Goal: Task Accomplishment & Management: Manage account settings

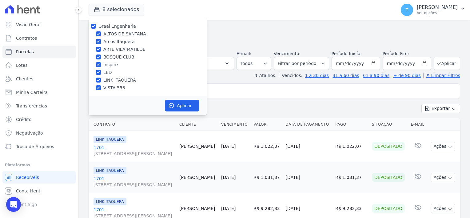
select select
click at [91, 25] on input "Graal Engenharia" at bounding box center [93, 26] width 5 height 5
checkbox input "false"
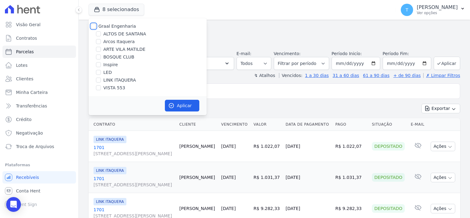
checkbox input "false"
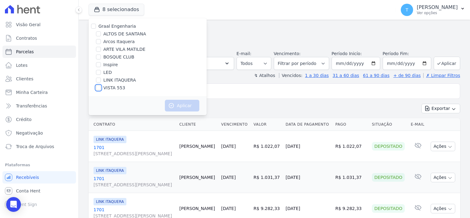
click at [97, 88] on input "VISTA 553" at bounding box center [98, 87] width 5 height 5
checkbox input "true"
click at [182, 108] on button "Aplicar" at bounding box center [182, 106] width 34 height 12
select select
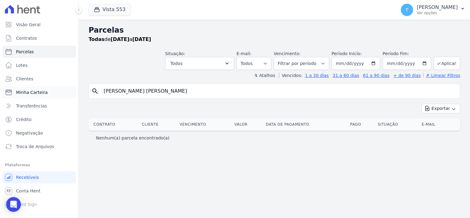
click at [39, 93] on span "Minha Carteira" at bounding box center [32, 92] width 32 height 6
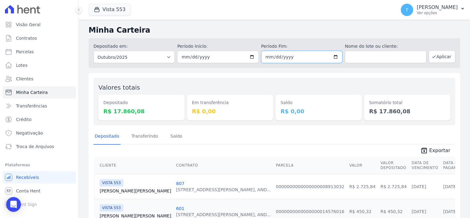
click at [331, 57] on input "[DATE]" at bounding box center [301, 57] width 81 height 12
type input "[DATE]"
click at [437, 57] on button "Aplicar" at bounding box center [442, 56] width 26 height 12
click at [437, 148] on span "Exportar" at bounding box center [439, 150] width 21 height 7
click at [426, 151] on icon "unarchive" at bounding box center [424, 150] width 7 height 7
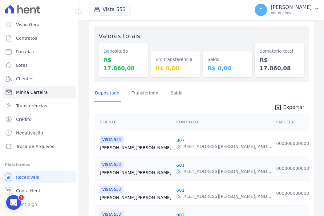
scroll to position [62, 0]
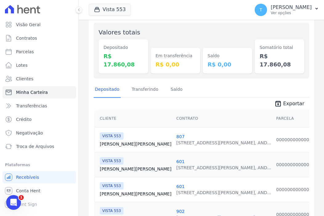
click at [111, 141] on link "Gabriela Silva" at bounding box center [136, 144] width 72 height 6
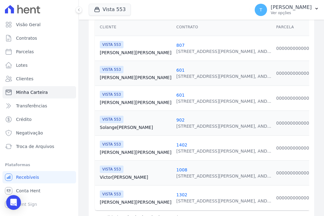
scroll to position [154, 0]
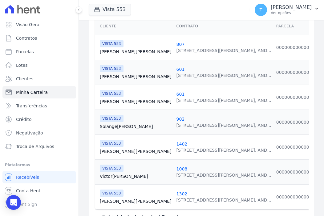
click at [119, 148] on link "Jose Rodrigues" at bounding box center [136, 151] width 72 height 6
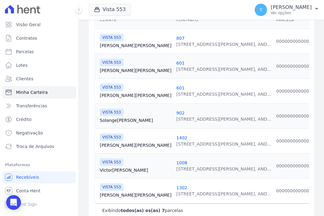
scroll to position [168, 0]
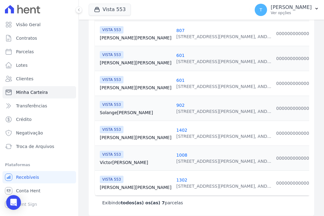
click at [108, 159] on link "Victor Silva" at bounding box center [136, 162] width 72 height 6
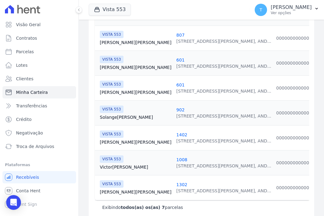
scroll to position [168, 0]
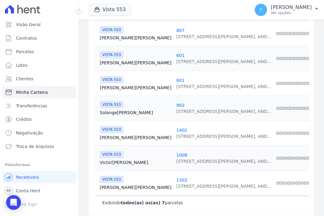
click at [124, 184] on link "Fernando Henrique" at bounding box center [136, 187] width 72 height 6
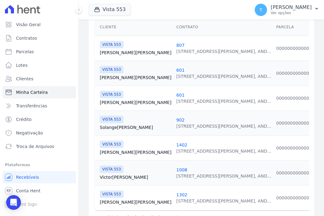
scroll to position [154, 0]
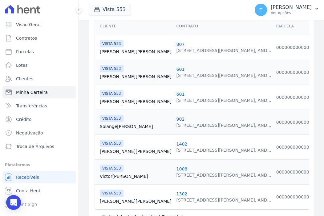
click at [118, 123] on link "Solange Silva" at bounding box center [136, 126] width 72 height 6
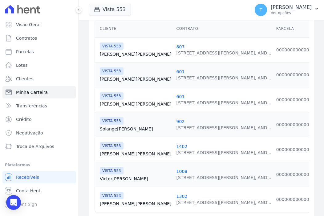
scroll to position [154, 0]
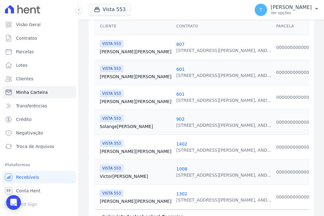
click at [112, 74] on link "Lucas Justiniano" at bounding box center [136, 77] width 72 height 6
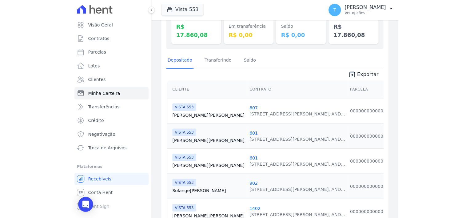
scroll to position [92, 0]
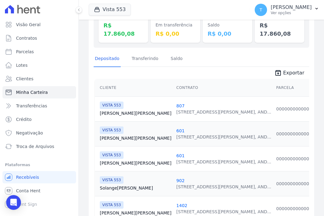
click at [113, 160] on link "Lucas Justiniano" at bounding box center [136, 163] width 72 height 6
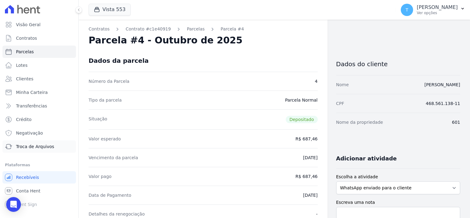
click at [32, 148] on span "Troca de Arquivos" at bounding box center [35, 146] width 38 height 6
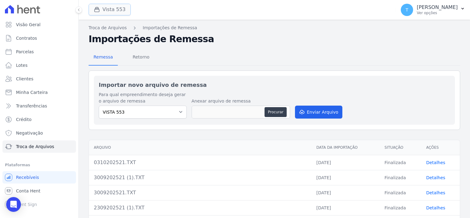
click at [101, 10] on div "button" at bounding box center [98, 9] width 9 height 6
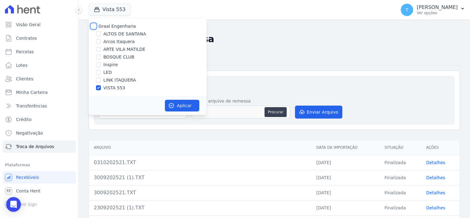
click at [95, 28] on input "Graal Engenharia" at bounding box center [93, 26] width 5 height 5
checkbox input "true"
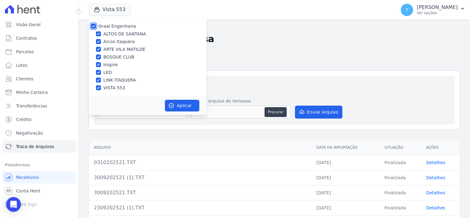
checkbox input "true"
click at [178, 109] on button "Aplicar" at bounding box center [182, 106] width 34 height 12
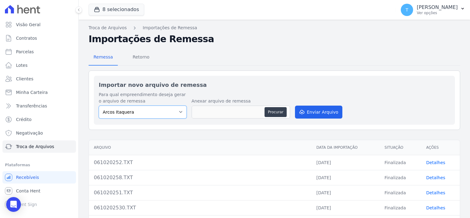
click at [166, 111] on select "[PERSON_NAME] Itaquera [GEOGRAPHIC_DATA][PERSON_NAME] Inspire BOSQUE CLUB ARTE …" at bounding box center [143, 112] width 88 height 13
select select "0f63778f-d065-481e-98dc-731d1f59daba"
click at [99, 106] on select "[PERSON_NAME] Itaquera [GEOGRAPHIC_DATA][PERSON_NAME] Inspire BOSQUE CLUB ARTE …" at bounding box center [143, 112] width 88 height 13
click at [271, 110] on button "Procurar" at bounding box center [276, 112] width 22 height 10
type input "0610202530 (1).TXT"
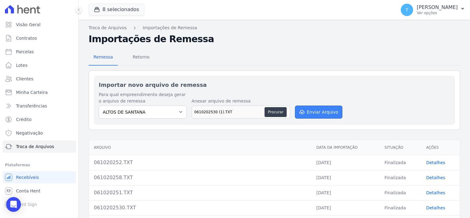
click at [322, 112] on button "Enviar Arquivo" at bounding box center [318, 112] width 47 height 13
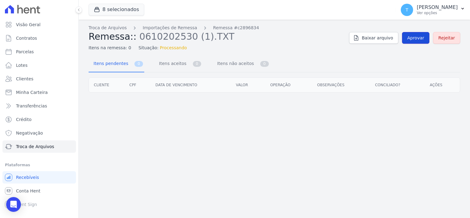
click at [418, 37] on span "Aprovar" at bounding box center [415, 38] width 17 height 6
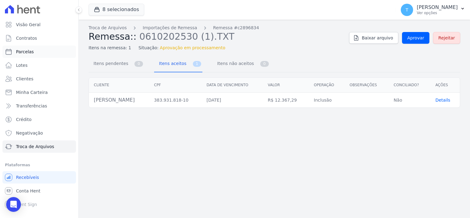
click at [33, 52] on link "Parcelas" at bounding box center [39, 52] width 74 height 12
select select
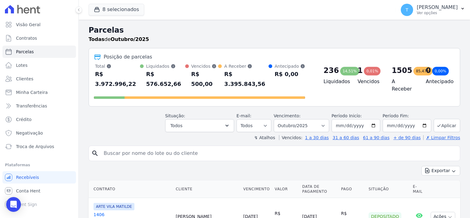
click at [131, 147] on input "search" at bounding box center [278, 153] width 357 height 12
paste input "Gabriela Ramalho Duque"
type input "Gabriela Ramalho Duque"
select select
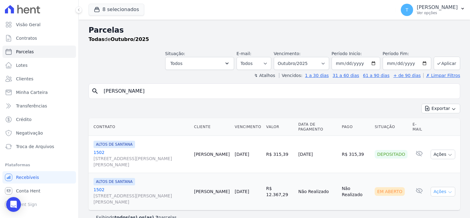
click at [450, 190] on icon "button" at bounding box center [450, 192] width 5 height 5
click at [425, 200] on link "Ver boleto" at bounding box center [440, 205] width 59 height 11
drag, startPoint x: 174, startPoint y: 94, endPoint x: 100, endPoint y: 92, distance: 73.9
click at [100, 92] on input "Gabriela Ramalho Duque" at bounding box center [278, 91] width 357 height 12
paste input "Rebeca da Silva Santos"
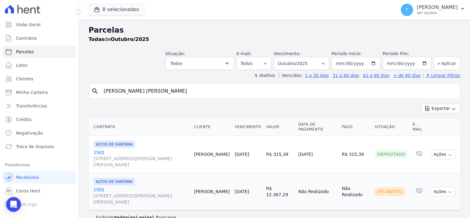
type input "Rebeca da Silva Santos"
select select
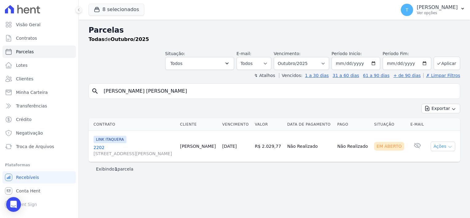
click at [450, 146] on icon "button" at bounding box center [450, 147] width 3 height 2
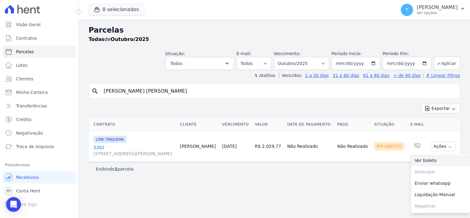
click at [438, 160] on link "Ver boleto" at bounding box center [440, 160] width 59 height 11
drag, startPoint x: 160, startPoint y: 94, endPoint x: 88, endPoint y: 92, distance: 71.7
click at [88, 92] on div "Parcelas Todas de Outubro/2025 Situação: Agendado Em Aberto Pago Processando Ca…" at bounding box center [274, 119] width 391 height 198
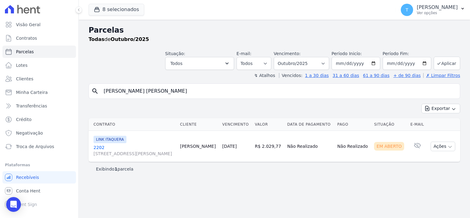
paste input "afael Seiti Hagio"
type input "Rafael Seiti Hagio"
select select
click at [448, 144] on icon "button" at bounding box center [450, 146] width 5 height 5
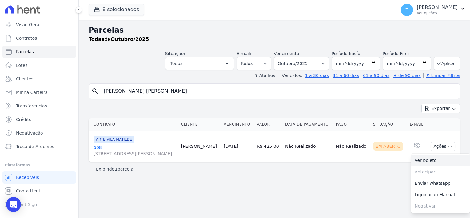
click at [431, 161] on link "Ver boleto" at bounding box center [440, 160] width 59 height 11
drag, startPoint x: 156, startPoint y: 92, endPoint x: 107, endPoint y: 90, distance: 49.3
click at [107, 90] on input "Rafael Seiti Hagio" at bounding box center [278, 91] width 357 height 12
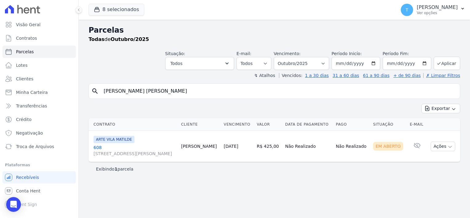
click at [161, 92] on input "Rafael Seiti Hagio" at bounding box center [278, 91] width 357 height 12
drag, startPoint x: 166, startPoint y: 92, endPoint x: 98, endPoint y: 90, distance: 67.7
click at [98, 90] on div "search Rafael Seiti Hagio" at bounding box center [275, 90] width 372 height 15
paste input "Gustavo Luiz Leal"
type input "Gustavo Luiz Leal"
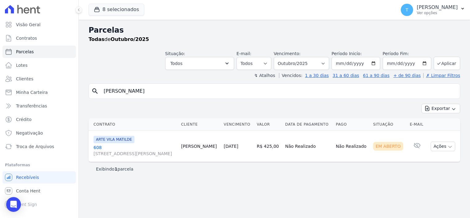
select select
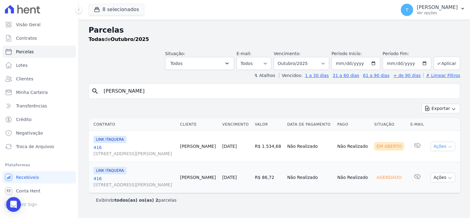
click at [451, 148] on icon "button" at bounding box center [450, 146] width 5 height 5
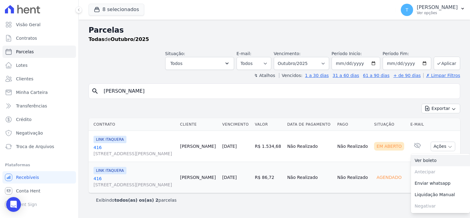
click at [428, 162] on link "Ver boleto" at bounding box center [440, 160] width 59 height 11
drag, startPoint x: 165, startPoint y: 89, endPoint x: 82, endPoint y: 90, distance: 82.2
click at [82, 90] on div "Parcelas Todas de Outubro/2025 Situação: Agendado Em Aberto Pago Processando Ca…" at bounding box center [274, 119] width 391 height 198
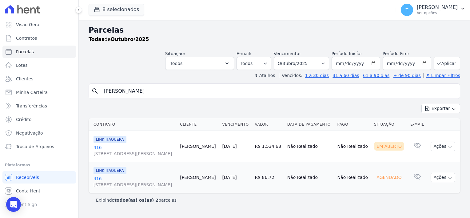
paste input "abriela Cristina Baldini Pinheiro"
type input "Gabriela Cristina Baldini Pinheiro"
select select
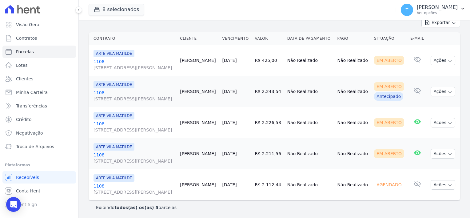
scroll to position [86, 0]
click at [105, 96] on span "[STREET_ADDRESS][PERSON_NAME]" at bounding box center [135, 98] width 82 height 6
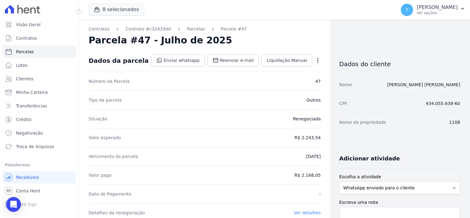
select select
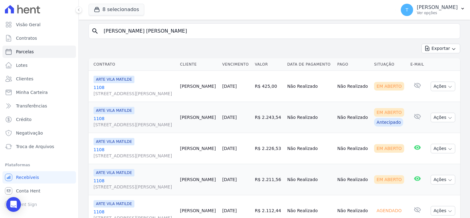
scroll to position [62, 0]
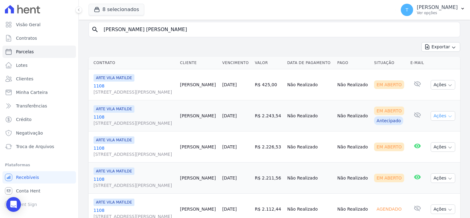
click at [448, 114] on icon "button" at bounding box center [450, 116] width 5 height 5
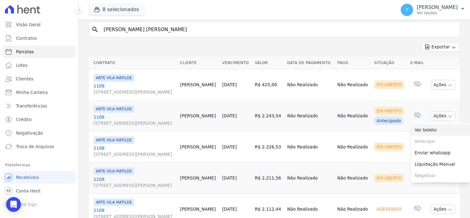
click at [433, 128] on link "Ver boleto" at bounding box center [440, 129] width 59 height 11
click at [105, 152] on span "[STREET_ADDRESS][PERSON_NAME]" at bounding box center [135, 154] width 82 height 6
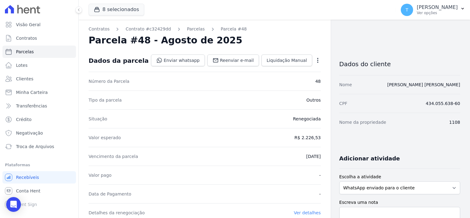
select select
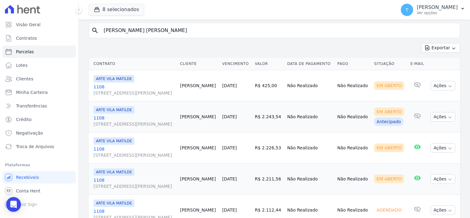
scroll to position [62, 0]
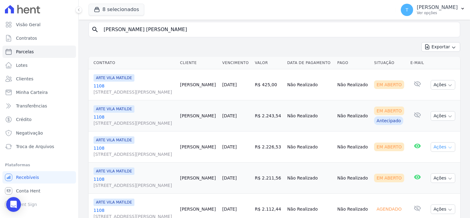
click at [448, 146] on icon "button" at bounding box center [450, 147] width 5 height 5
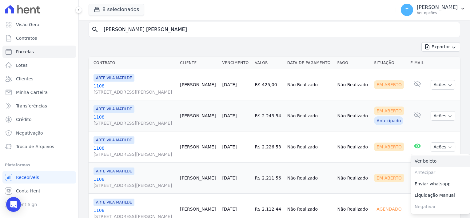
click at [434, 160] on link "Ver boleto" at bounding box center [440, 160] width 59 height 11
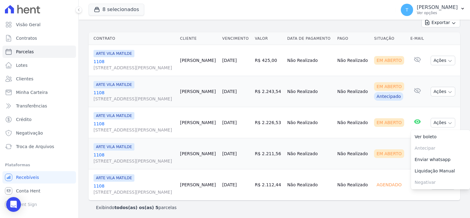
scroll to position [86, 0]
click at [106, 158] on span "[STREET_ADDRESS][PERSON_NAME]" at bounding box center [135, 161] width 82 height 6
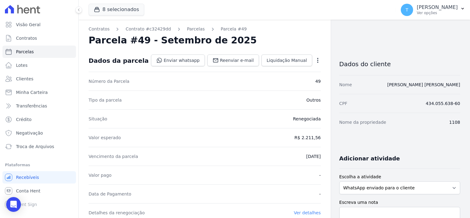
select select
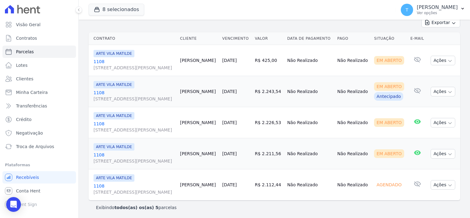
scroll to position [86, 0]
click at [448, 151] on icon "button" at bounding box center [450, 153] width 5 height 5
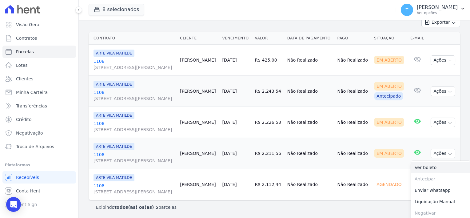
click at [428, 164] on link "Ver boleto" at bounding box center [440, 167] width 59 height 11
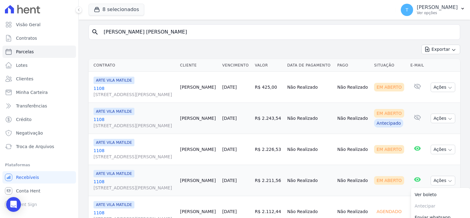
scroll to position [0, 0]
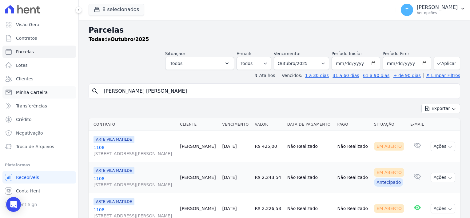
click at [38, 96] on link "Minha Carteira" at bounding box center [39, 92] width 74 height 12
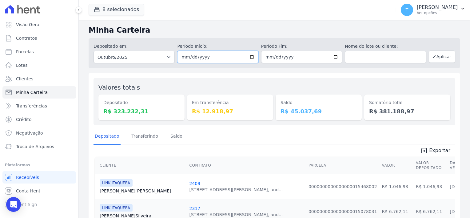
click at [247, 57] on input "[DATE]" at bounding box center [217, 57] width 81 height 12
click at [253, 56] on input "[DATE]" at bounding box center [217, 57] width 81 height 12
type input "2025-09-01"
click at [375, 56] on input "text" at bounding box center [385, 57] width 81 height 12
paste input "Fernanda Cristina Muniz Silva"
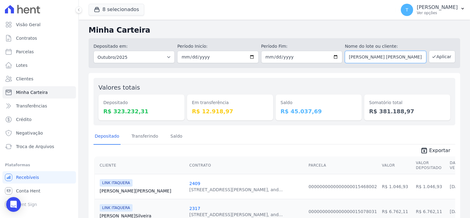
type input "Fernanda Cristina Muniz Silva"
click at [437, 59] on button "Aplicar" at bounding box center [442, 56] width 26 height 12
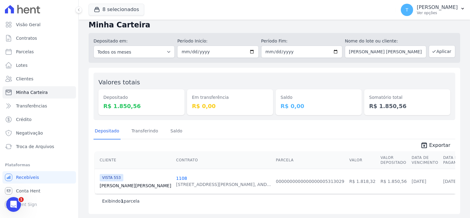
scroll to position [6, 0]
click at [28, 51] on span "Parcelas" at bounding box center [25, 52] width 18 height 6
select select
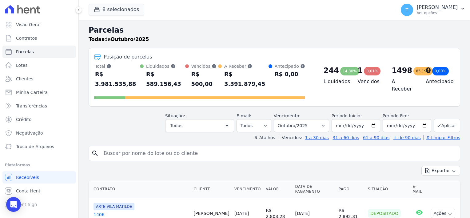
click at [223, 147] on input "search" at bounding box center [278, 153] width 357 height 12
paste input "Saulo Martins da Silva"
type input "Saulo Martins da Silva"
select select
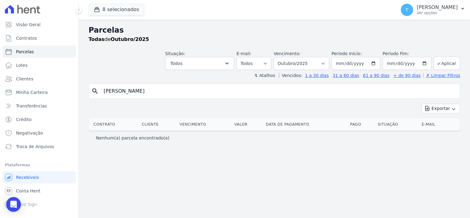
click at [162, 91] on input "Saulo Martins da Silva" at bounding box center [278, 91] width 357 height 12
click at [107, 10] on button "8 selecionados" at bounding box center [117, 10] width 56 height 12
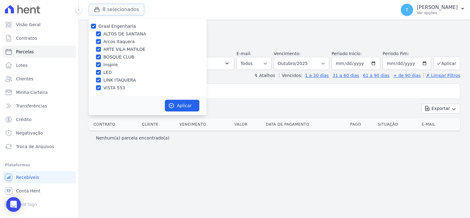
click at [107, 10] on button "8 selecionados" at bounding box center [117, 10] width 56 height 12
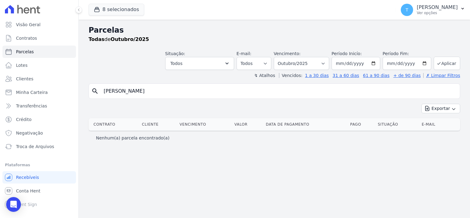
click at [88, 7] on div "8 selecionados Graal Engenharia ALTOS DE SANTANA Arcos Itaquera ARTE VILA MATIL…" at bounding box center [274, 10] width 391 height 20
click at [96, 9] on icon "button" at bounding box center [97, 9] width 5 height 5
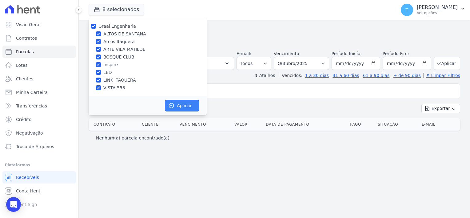
click at [189, 108] on button "Aplicar" at bounding box center [182, 106] width 34 height 12
select select
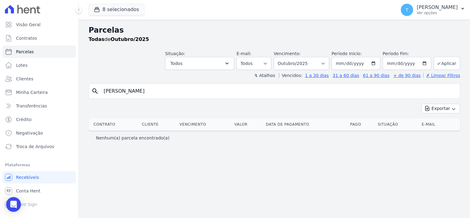
drag, startPoint x: 152, startPoint y: 91, endPoint x: 102, endPoint y: 91, distance: 50.5
click at [102, 91] on input "Saulo Martins da Silva" at bounding box center [278, 91] width 357 height 12
paste input "Karoline da Silva Peralt"
type input "Karoline da Silva Peralta"
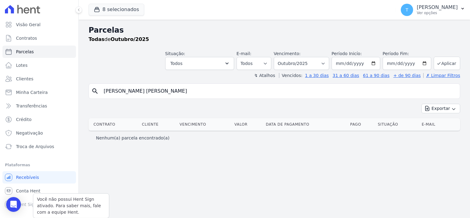
select select
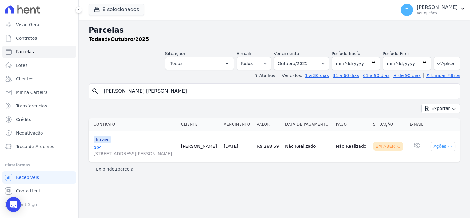
click at [452, 148] on icon "button" at bounding box center [450, 146] width 5 height 5
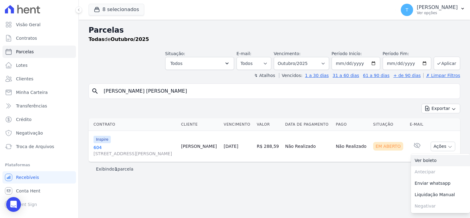
click at [436, 161] on link "Ver boleto" at bounding box center [440, 160] width 59 height 11
drag, startPoint x: 166, startPoint y: 94, endPoint x: 79, endPoint y: 93, distance: 87.1
click at [79, 93] on div "Parcelas Todas de Outubro/2025 Situação: Agendado Em Aberto Pago Processando Ca…" at bounding box center [274, 119] width 391 height 198
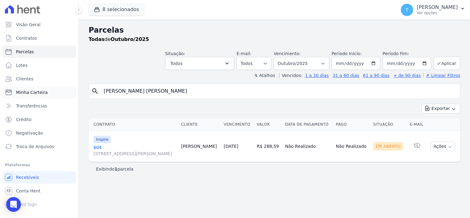
paste input "Stella Belo Freire de Lim"
type input "[PERSON_NAME] [PERSON_NAME] [PERSON_NAME][GEOGRAPHIC_DATA]"
click at [377, 64] on input "[DATE]" at bounding box center [356, 63] width 49 height 13
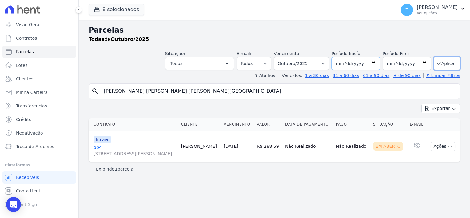
type input "[DATE]"
click at [453, 63] on button "Aplicar" at bounding box center [447, 63] width 26 height 13
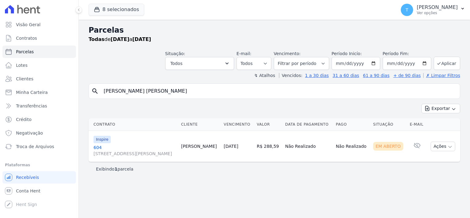
select select
click at [33, 95] on link "Minha Carteira" at bounding box center [39, 92] width 74 height 12
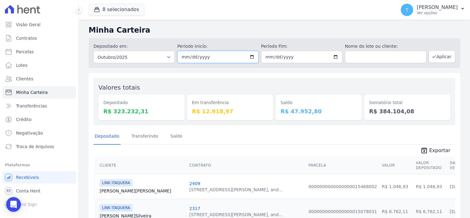
click at [250, 54] on input "[DATE]" at bounding box center [217, 57] width 81 height 12
type input "2025-07-01"
click at [354, 60] on input "text" at bounding box center [385, 57] width 81 height 12
paste input "Stella Belo Freire de Lima"
type input "Stella Belo Freire de Lima"
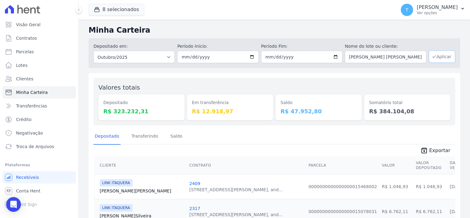
click at [438, 55] on button "Aplicar" at bounding box center [442, 56] width 26 height 12
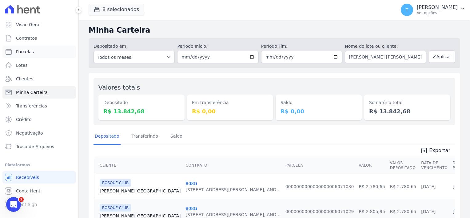
click at [43, 53] on link "Parcelas" at bounding box center [39, 52] width 74 height 12
select select
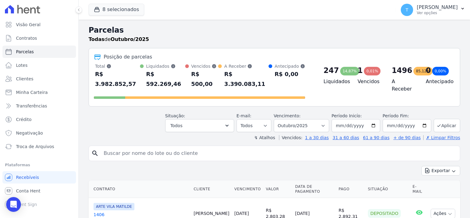
click at [268, 147] on input "search" at bounding box center [278, 153] width 357 height 12
paste input "[PERSON_NAME] [PERSON_NAME] da [PERSON_NAME]"
type input "[PERSON_NAME] [PERSON_NAME] da [PERSON_NAME]"
select select
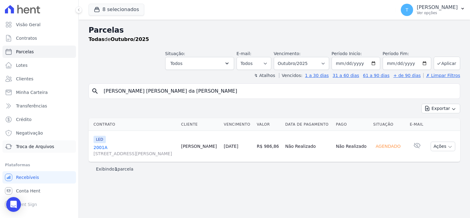
click at [30, 149] on span "Troca de Arquivos" at bounding box center [35, 146] width 38 height 6
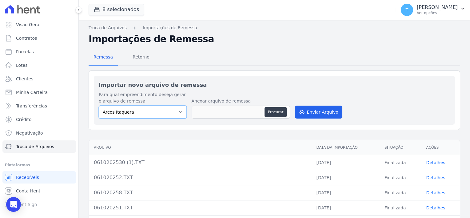
click at [178, 112] on select "[PERSON_NAME] Itaquera [GEOGRAPHIC_DATA][PERSON_NAME] Inspire BOSQUE CLUB ARTE …" at bounding box center [143, 112] width 88 height 13
select select "6db872fb-8a6f-44ae-826c-42d53d77f19e"
click at [99, 106] on select "[PERSON_NAME] Itaquera [GEOGRAPHIC_DATA][PERSON_NAME] Inspire BOSQUE CLUB ARTE …" at bounding box center [143, 112] width 88 height 13
click at [277, 111] on button "Procurar" at bounding box center [276, 112] width 22 height 10
type input "061020253.TXT"
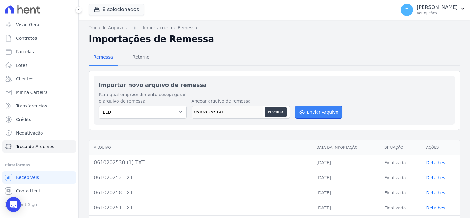
click at [311, 109] on button "Enviar Arquivo" at bounding box center [318, 112] width 47 height 13
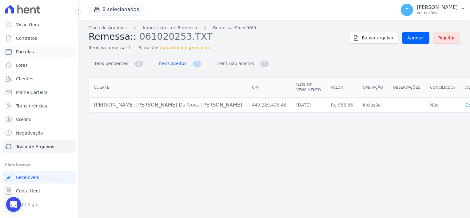
click at [27, 53] on span "Parcelas" at bounding box center [25, 52] width 18 height 6
select select
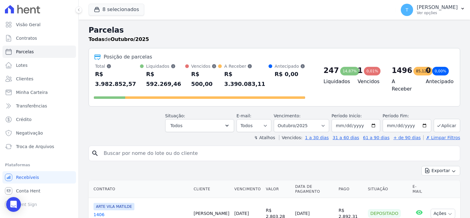
click at [117, 147] on input "search" at bounding box center [278, 153] width 357 height 12
paste input "[PERSON_NAME] [PERSON_NAME] da [PERSON_NAME]"
type input "[PERSON_NAME] [PERSON_NAME] da [PERSON_NAME]"
select select
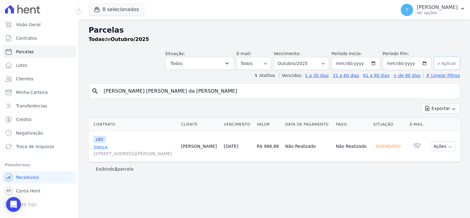
click at [444, 65] on button "Aplicar" at bounding box center [447, 63] width 26 height 13
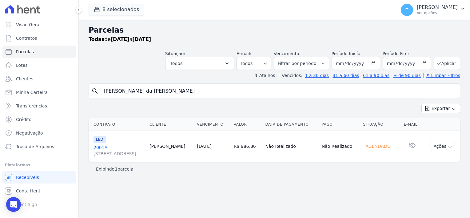
select select
click at [29, 151] on link "Troca de Arquivos" at bounding box center [39, 146] width 74 height 12
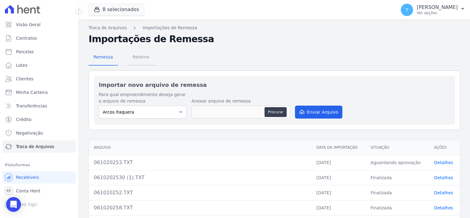
click at [142, 55] on span "Retorno" at bounding box center [141, 57] width 24 height 12
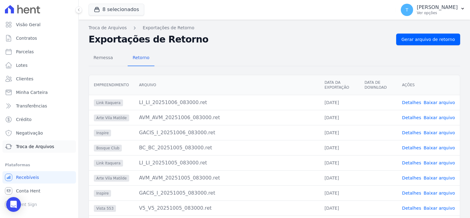
click at [42, 147] on span "Troca de Arquivos" at bounding box center [35, 146] width 38 height 6
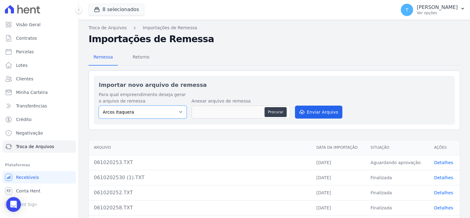
click at [168, 110] on select "[PERSON_NAME] Itaquera [GEOGRAPHIC_DATA][PERSON_NAME] Inspire BOSQUE CLUB ARTE …" at bounding box center [143, 112] width 88 height 13
select select "6db872fb-8a6f-44ae-826c-42d53d77f19e"
click at [99, 106] on select "[PERSON_NAME] Itaquera [GEOGRAPHIC_DATA][PERSON_NAME] Inspire BOSQUE CLUB ARTE …" at bounding box center [143, 112] width 88 height 13
click at [285, 115] on button "Procurar" at bounding box center [276, 112] width 22 height 10
type input "061020253.TXT"
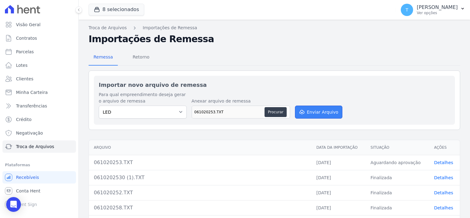
click at [312, 114] on button "Enviar Arquivo" at bounding box center [318, 112] width 47 height 13
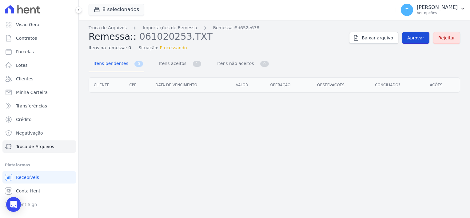
click at [414, 38] on span "Aprovar" at bounding box center [415, 38] width 17 height 6
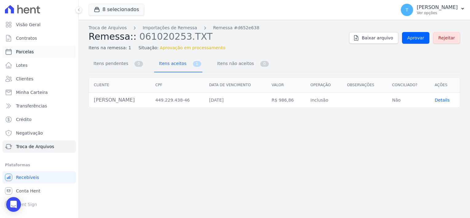
click at [31, 51] on span "Parcelas" at bounding box center [25, 52] width 18 height 6
select select
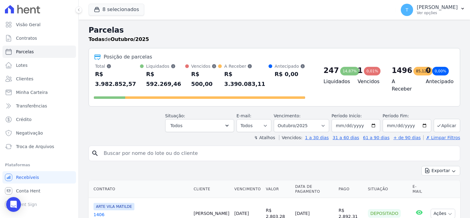
click at [160, 147] on input "search" at bounding box center [278, 153] width 357 height 12
paste input "[PERSON_NAME] [PERSON_NAME] da [PERSON_NAME]"
type input "[PERSON_NAME] [PERSON_NAME] da [PERSON_NAME]"
select select
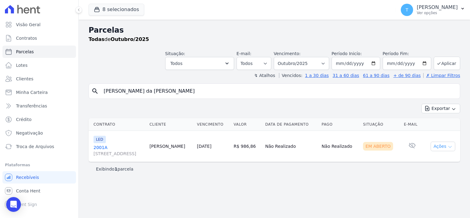
click at [452, 146] on icon "button" at bounding box center [450, 146] width 5 height 5
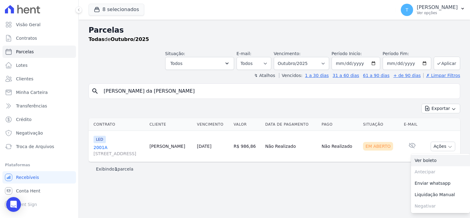
click at [439, 160] on link "Ver boleto" at bounding box center [440, 160] width 59 height 11
drag, startPoint x: 208, startPoint y: 90, endPoint x: 83, endPoint y: 88, distance: 124.9
click at [83, 88] on div "Parcelas Todas de Outubro/2025 Situação: Agendado Em Aberto Pago Processando Ca…" at bounding box center [274, 119] width 391 height 198
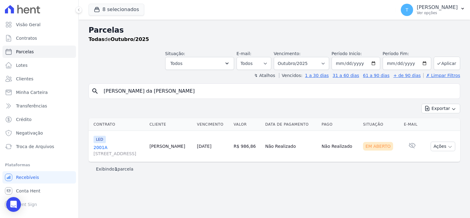
paste input "Igor Levandoski Mota"
type input "Igor Levandoski Mota"
click at [377, 62] on input "[DATE]" at bounding box center [356, 63] width 49 height 13
click at [378, 61] on input "2025-09-01" at bounding box center [356, 63] width 49 height 13
type input "[DATE]"
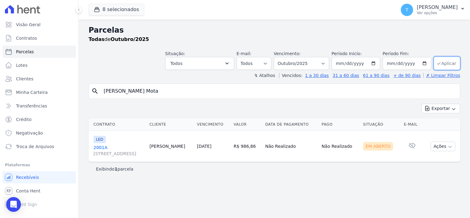
click at [451, 65] on button "Aplicar" at bounding box center [447, 63] width 26 height 13
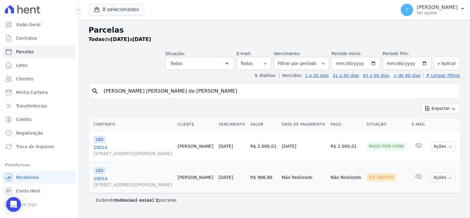
select select
click at [31, 148] on span "Troca de Arquivos" at bounding box center [35, 146] width 38 height 6
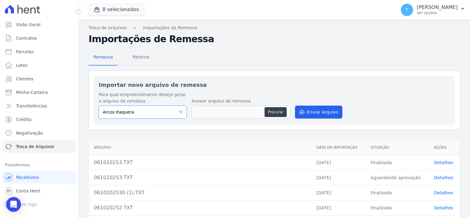
click at [171, 114] on select "[PERSON_NAME] Itaquera [GEOGRAPHIC_DATA][PERSON_NAME] Inspire BOSQUE CLUB ARTE …" at bounding box center [143, 112] width 88 height 13
select select "f2036c47-f869-4cf7-aa49-d68e524f2024"
click at [99, 106] on select "[PERSON_NAME] Itaquera [GEOGRAPHIC_DATA][PERSON_NAME] Inspire BOSQUE CLUB ARTE …" at bounding box center [143, 112] width 88 height 13
click at [274, 111] on button "Procurar" at bounding box center [276, 112] width 22 height 10
type input "061020250 (1).TXT"
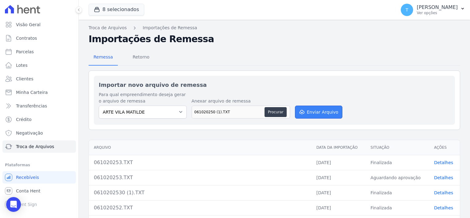
click at [309, 111] on button "Enviar Arquivo" at bounding box center [318, 112] width 47 height 13
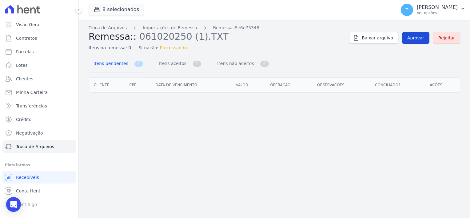
click at [423, 39] on span "Aprovar" at bounding box center [415, 38] width 17 height 6
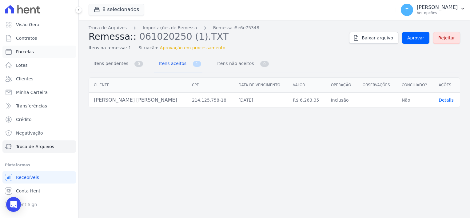
click at [23, 52] on span "Parcelas" at bounding box center [25, 52] width 18 height 6
select select
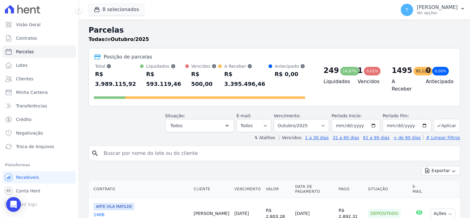
click at [120, 148] on input "search" at bounding box center [278, 153] width 357 height 12
paste input "[PERSON_NAME] [PERSON_NAME]"
type input "[PERSON_NAME] [PERSON_NAME]"
select select
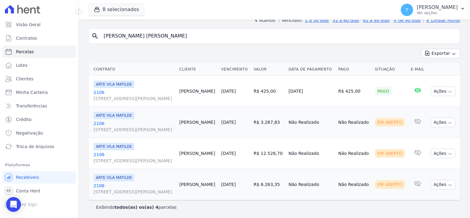
scroll to position [55, 0]
click at [111, 191] on span "[STREET_ADDRESS][PERSON_NAME]" at bounding box center [134, 191] width 81 height 6
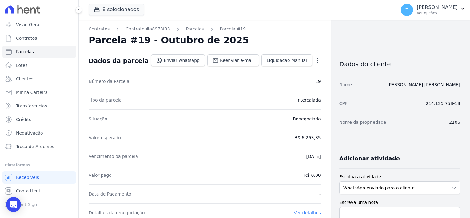
select select
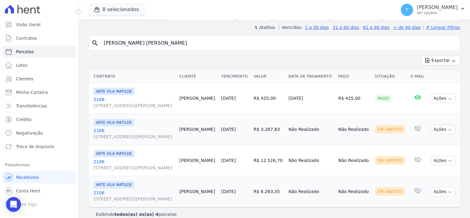
scroll to position [55, 0]
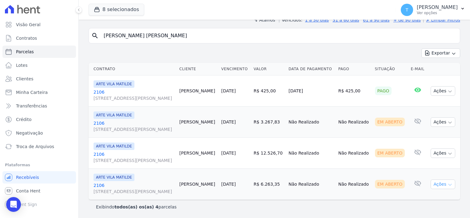
click at [449, 185] on icon "button" at bounding box center [450, 185] width 3 height 2
click at [431, 197] on link "Ver boleto" at bounding box center [440, 198] width 59 height 11
click at [104, 159] on span "[STREET_ADDRESS][PERSON_NAME]" at bounding box center [134, 160] width 81 height 6
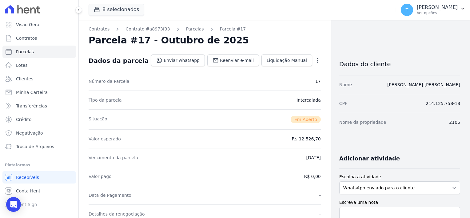
click at [317, 60] on icon "button" at bounding box center [317, 60] width 1 height 5
click at [287, 80] on link "Cancelar Cobrança" at bounding box center [291, 79] width 54 height 11
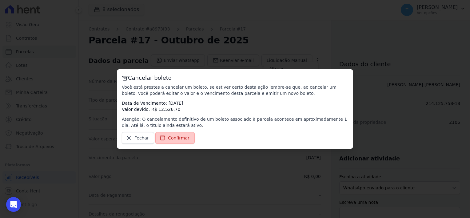
click at [174, 138] on span "Confirmar" at bounding box center [179, 138] width 22 height 6
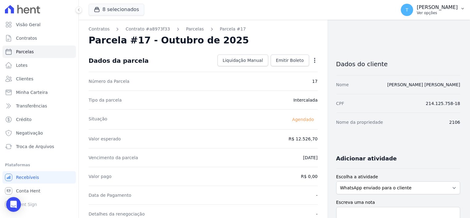
click at [464, 9] on icon "button" at bounding box center [462, 8] width 5 height 5
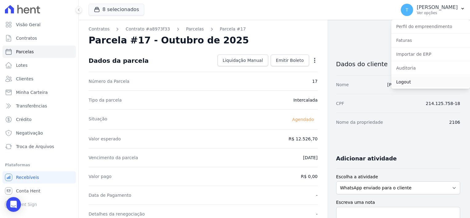
click at [410, 81] on link "Logout" at bounding box center [430, 81] width 79 height 11
